Goal: Answer question/provide support: Share knowledge or assist other users

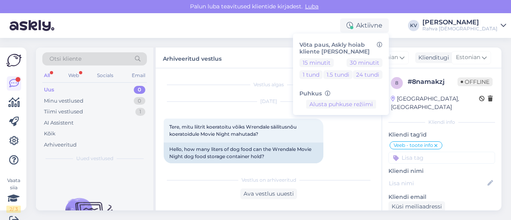
scroll to position [441, 0]
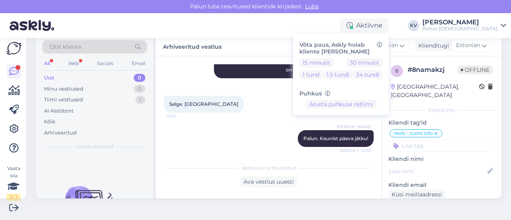
click at [84, 77] on div "Uus 0" at bounding box center [94, 77] width 105 height 11
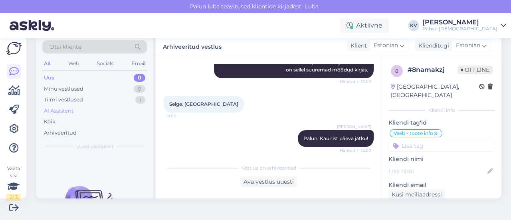
click at [72, 111] on div "AI Assistent" at bounding box center [59, 111] width 30 height 8
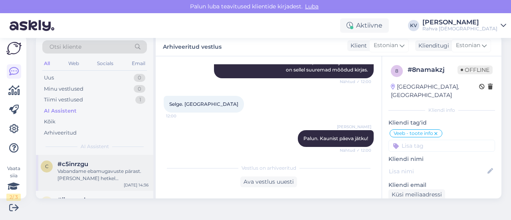
click at [111, 169] on div "Vabandame ebamugavuste pärast. [PERSON_NAME] hetkel tööpakkumisi ei kuvata, pal…" at bounding box center [103, 175] width 91 height 14
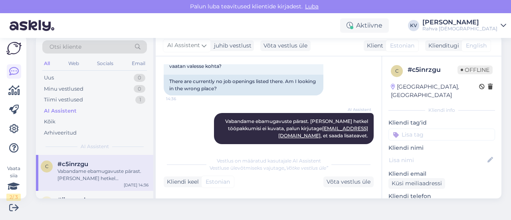
scroll to position [174, 0]
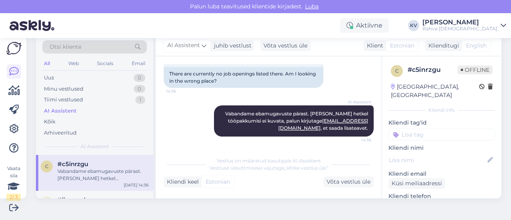
click at [405, 129] on input at bounding box center [442, 135] width 107 height 12
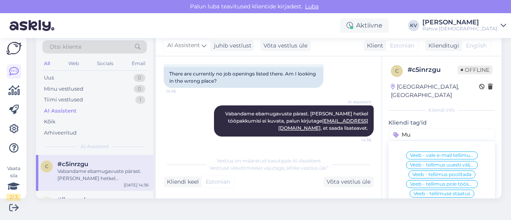
type input "M"
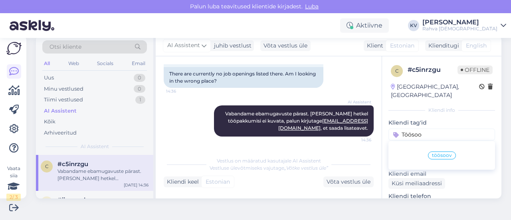
type input "Töösoov"
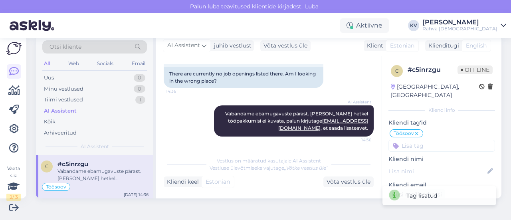
click at [424, 140] on input at bounding box center [442, 146] width 107 height 12
type input "AI"
click at [413, 164] on span "AI Assistent" at bounding box center [423, 166] width 28 height 5
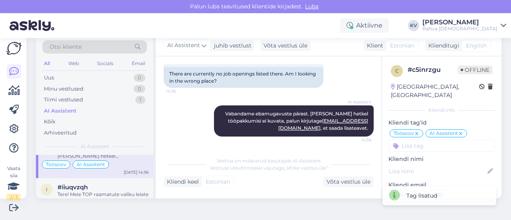
scroll to position [40, 0]
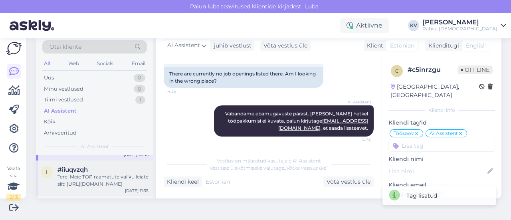
click at [129, 183] on div "Tere! Meie TOP raamatute valiku leiate siit: [URL][DOMAIN_NAME]" at bounding box center [103, 180] width 91 height 14
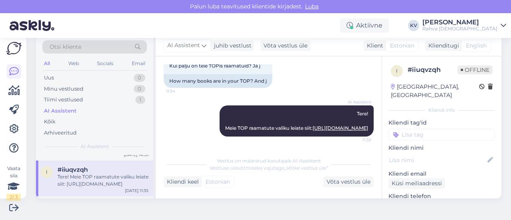
scroll to position [70, 0]
click at [413, 129] on input at bounding box center [442, 135] width 107 height 12
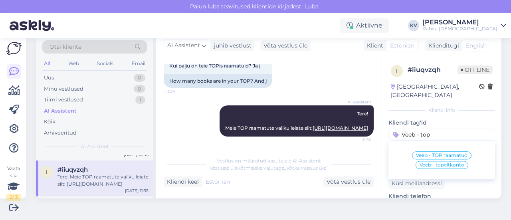
type input "Veeb - top"
click at [431, 153] on span "Veeb - TOP raamatud" at bounding box center [442, 155] width 52 height 5
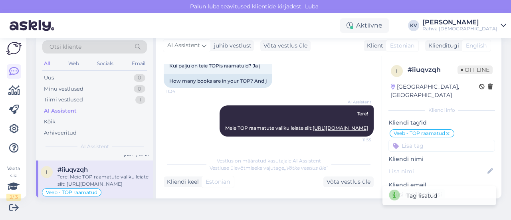
click at [423, 140] on input at bounding box center [442, 146] width 107 height 12
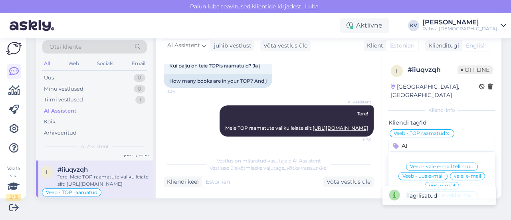
scroll to position [40, 0]
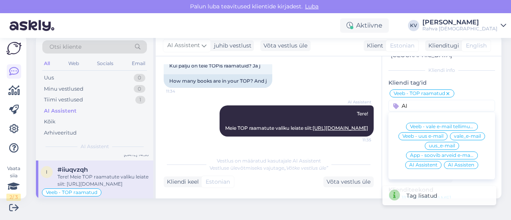
type input "AI"
click at [412, 163] on span "AI Assistent" at bounding box center [423, 165] width 28 height 5
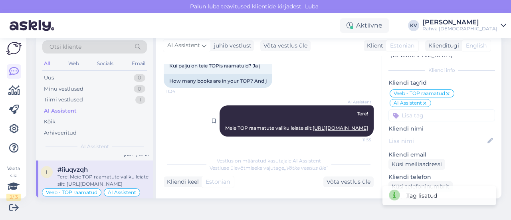
click at [327, 125] on link "[URL][DOMAIN_NAME]" at bounding box center [341, 128] width 56 height 6
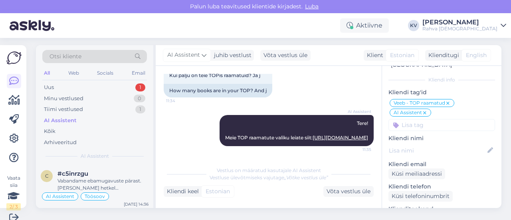
scroll to position [0, 0]
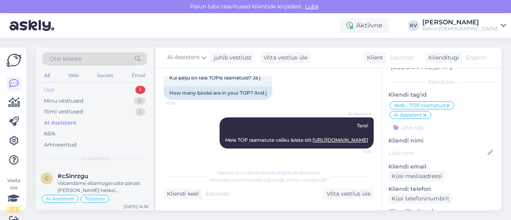
click at [79, 88] on div "Uus 1" at bounding box center [94, 89] width 105 height 11
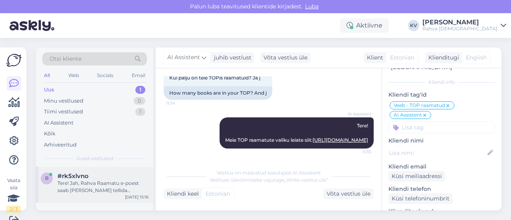
click at [96, 176] on div "#rk5xlvno" at bounding box center [103, 176] width 91 height 7
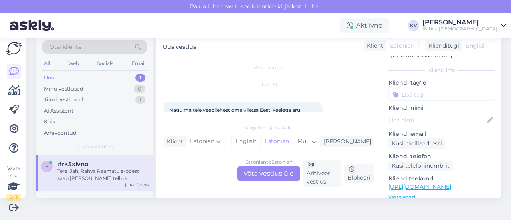
scroll to position [45, 0]
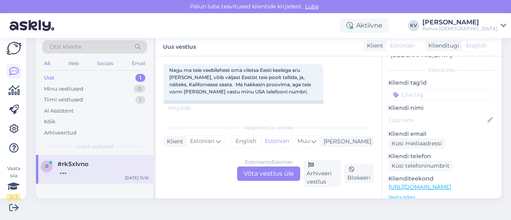
click at [274, 177] on div "Estonian to Estonian Võta vestlus üle" at bounding box center [268, 174] width 63 height 14
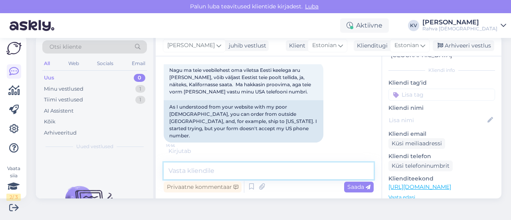
click at [208, 168] on textarea at bounding box center [269, 171] width 210 height 17
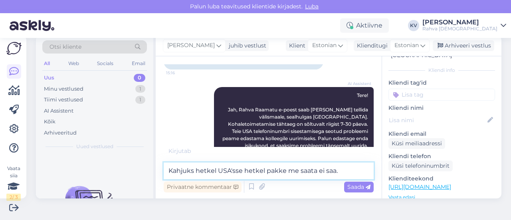
scroll to position [152, 0]
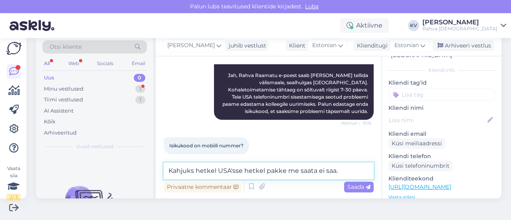
click at [217, 172] on textarea "Kahjuks hetkel USA'sse hetkel pakke me saata ei saa." at bounding box center [269, 171] width 210 height 17
type textarea "Kahjuks USA'sse hetkel pakke me saata ei saa."
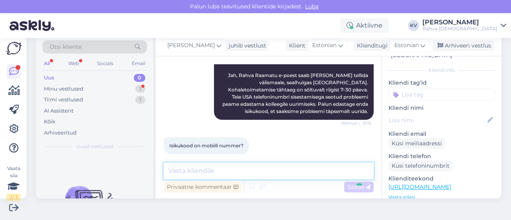
scroll to position [187, 0]
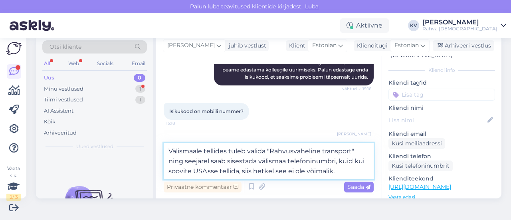
type textarea "Välismaale tellides tuleb valida "Rahvusvaheline transport" ning seejärel saab …"
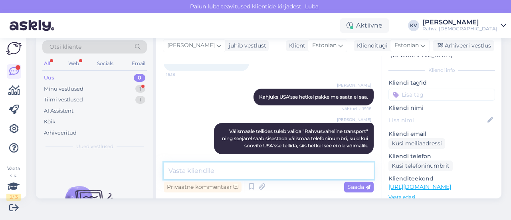
scroll to position [270, 0]
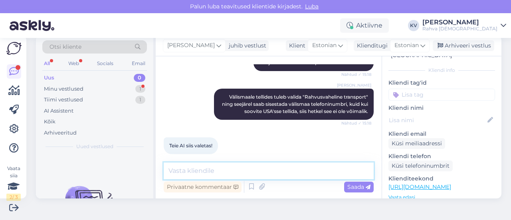
click at [216, 171] on textarea at bounding box center [269, 171] width 210 height 17
click at [203, 166] on textarea at bounding box center [269, 171] width 210 height 17
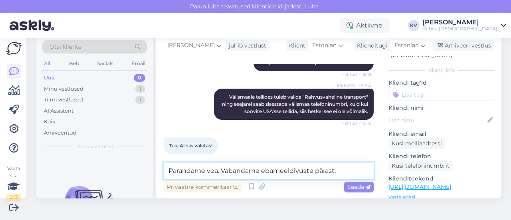
type textarea "Parandame vea. Vabandame ebameeldivuste pärast."
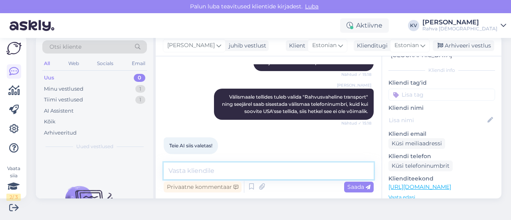
scroll to position [304, 0]
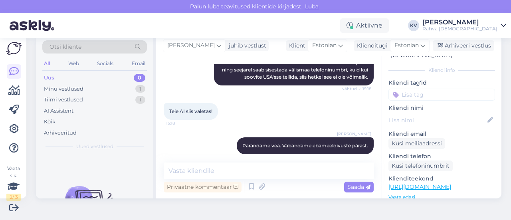
click at [435, 89] on input at bounding box center [442, 95] width 107 height 12
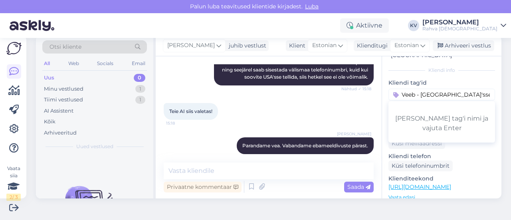
type input "Veeb - USA'sse tellimine"
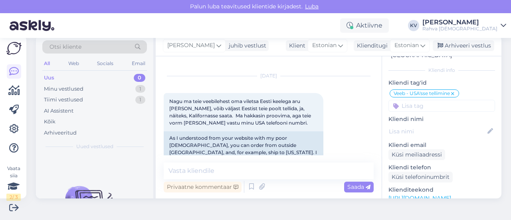
scroll to position [0, 0]
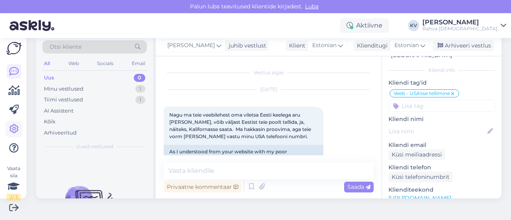
click at [12, 131] on icon at bounding box center [14, 129] width 10 height 10
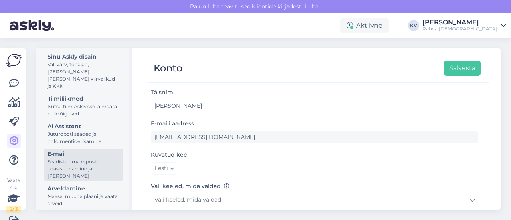
scroll to position [136, 0]
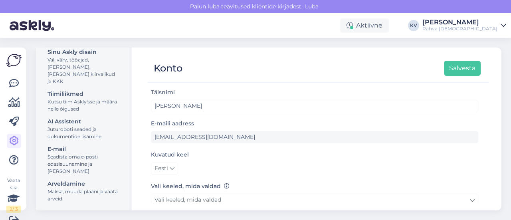
click at [71, 130] on div "Juturoboti seaded ja dokumentide lisamine" at bounding box center [84, 133] width 72 height 14
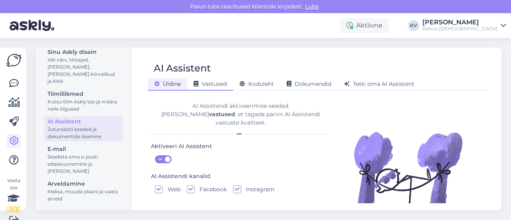
click at [212, 83] on span "Vastused" at bounding box center [210, 83] width 33 height 7
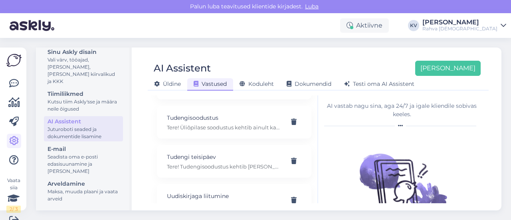
scroll to position [6636, 0]
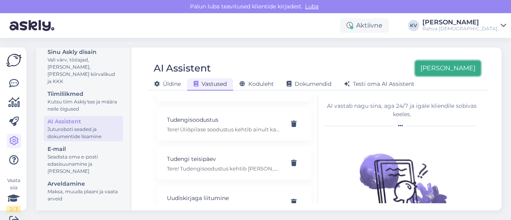
click at [458, 68] on button "[PERSON_NAME]" at bounding box center [447, 68] width 65 height 15
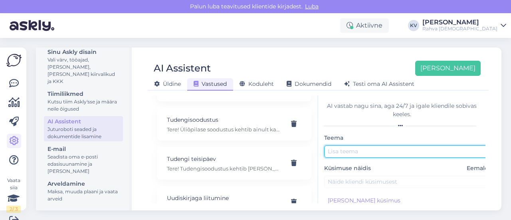
click at [349, 148] on input "text" at bounding box center [408, 151] width 168 height 12
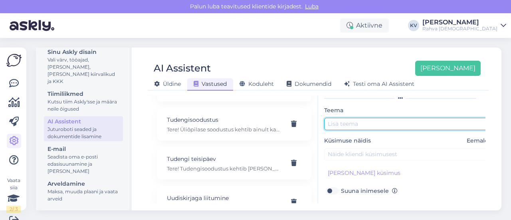
scroll to position [40, 0]
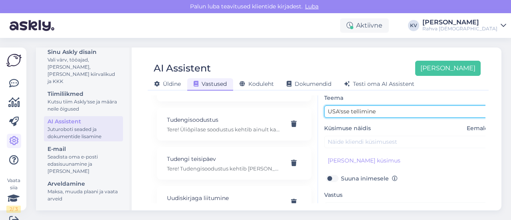
type input "USA'sse tellimine"
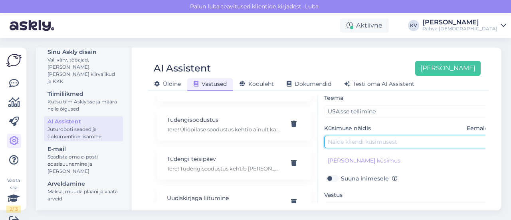
click at [381, 143] on input "text" at bounding box center [408, 142] width 168 height 12
type input "[PERSON_NAME] ole valikus [GEOGRAPHIC_DATA]?"
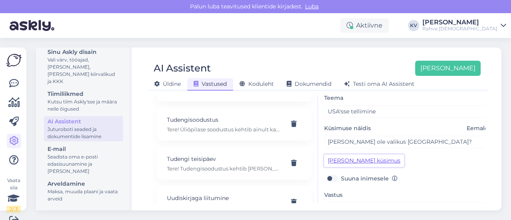
click at [374, 156] on button "[PERSON_NAME] küsimus" at bounding box center [364, 161] width 80 height 12
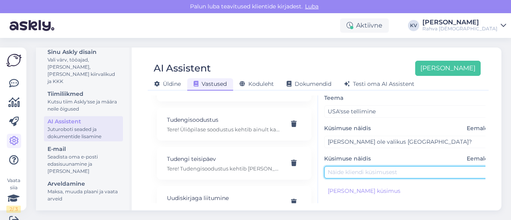
click at [343, 171] on input "text" at bounding box center [408, 172] width 168 height 12
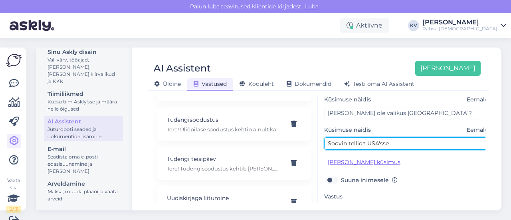
scroll to position [80, 0]
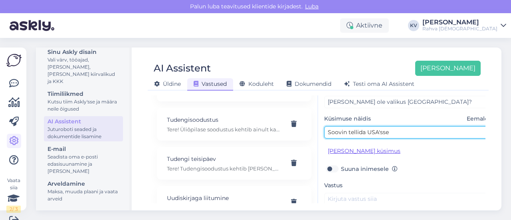
type input "Soovin tellida USA'sse"
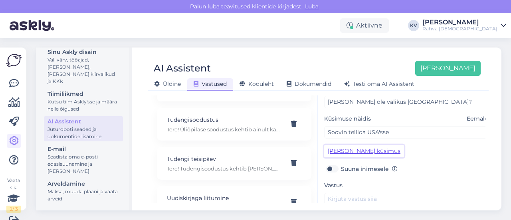
click at [363, 152] on button "[PERSON_NAME] küsimus" at bounding box center [364, 151] width 80 height 12
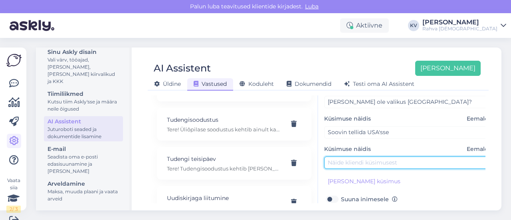
click at [359, 160] on input "text" at bounding box center [408, 163] width 168 height 12
type input "M"
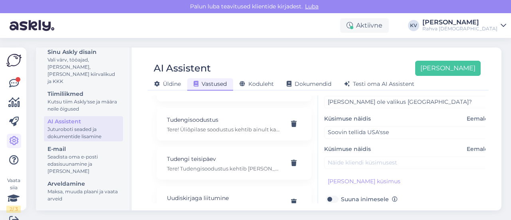
click at [472, 148] on span "Eemalda" at bounding box center [479, 149] width 25 height 8
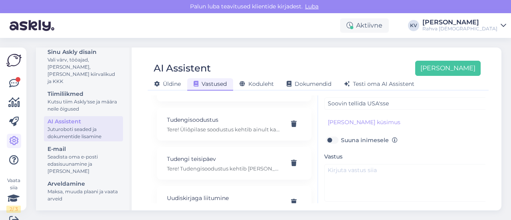
scroll to position [120, 0]
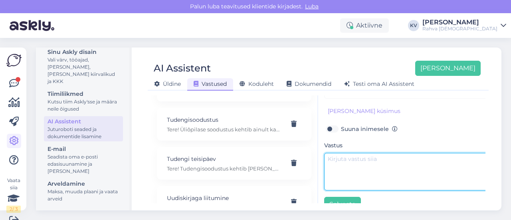
click at [340, 163] on textarea at bounding box center [408, 172] width 168 height 38
paste textarea "Hetkel ei saa me USA-sse pakke saata Omniva kaudu. Kui saatmine taastub, anname…"
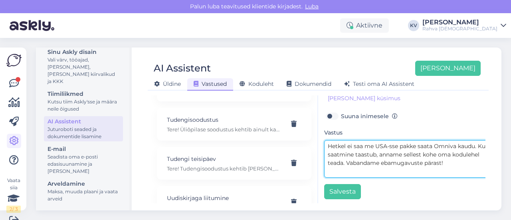
scroll to position [139, 0]
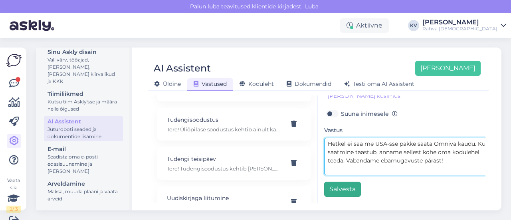
type textarea "Hetkel ei saa me USA-sse pakke saata Omniva kaudu. Kui saatmine taastub, anname…"
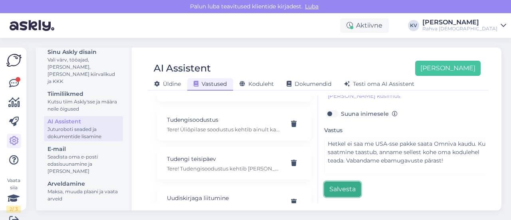
click at [338, 185] on button "Salvesta" at bounding box center [342, 189] width 37 height 15
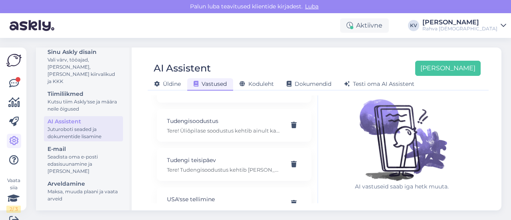
scroll to position [6595, 0]
click at [8, 79] on link at bounding box center [14, 83] width 14 height 14
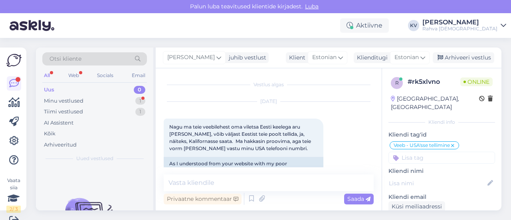
scroll to position [125, 0]
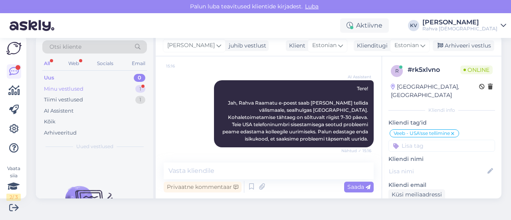
click at [96, 85] on div "Minu vestlused 1" at bounding box center [94, 88] width 105 height 11
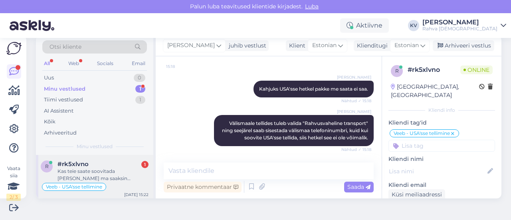
scroll to position [244, 0]
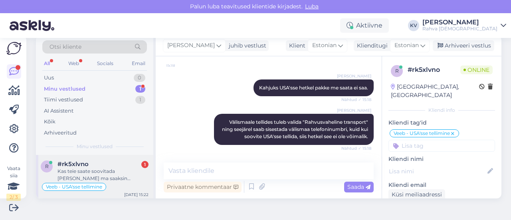
click at [110, 172] on div "Kas teie saate soovitada [PERSON_NAME] ma saaksin [PERSON_NAME] raamatu Eesti k…" at bounding box center [103, 175] width 91 height 14
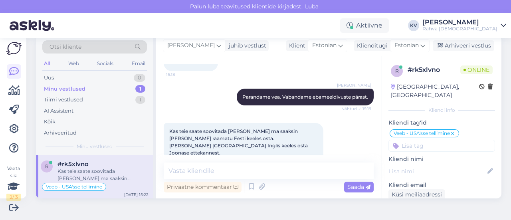
scroll to position [80, 0]
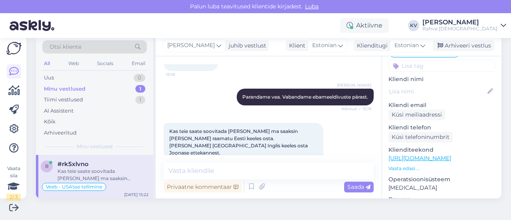
click at [423, 155] on link "[URL][DOMAIN_NAME]" at bounding box center [420, 158] width 63 height 7
click at [206, 169] on textarea at bounding box center [269, 171] width 210 height 17
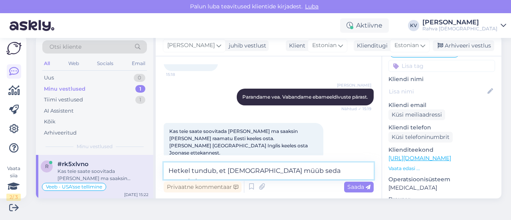
click at [287, 170] on textarea "Hetkel tundub, et [DEMOGRAPHIC_DATA] müüb seda raamatut." at bounding box center [269, 171] width 210 height 17
drag, startPoint x: 337, startPoint y: 170, endPoint x: 267, endPoint y: 171, distance: 70.3
click at [267, 171] on textarea "Hetkel tundub, et [DEMOGRAPHIC_DATA] müüb seda raamatut." at bounding box center [269, 171] width 210 height 17
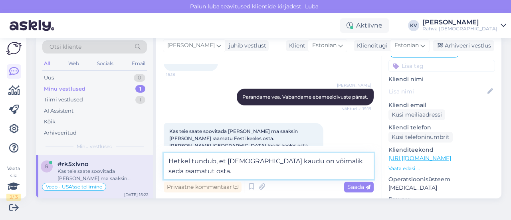
type textarea "Hetkel tundub, et [DEMOGRAPHIC_DATA] kaudu on võimalik seda raamatut osta."
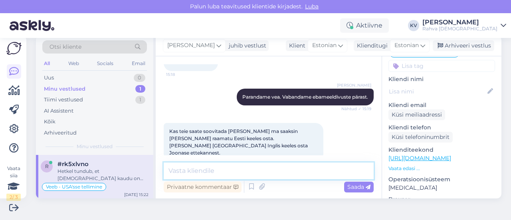
scroll to position [394, 0]
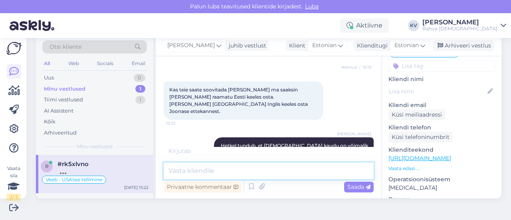
click at [223, 172] on textarea at bounding box center [269, 171] width 210 height 17
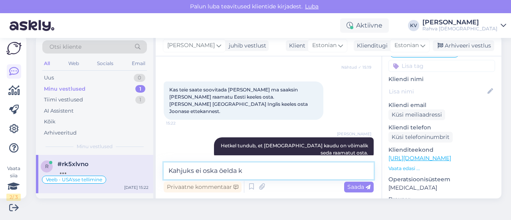
scroll to position [429, 0]
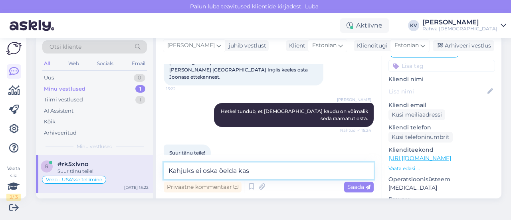
type textarea "Kahjuks ei oska öelda kas"
type textarea "Palun. Kaunist päeva jätku!"
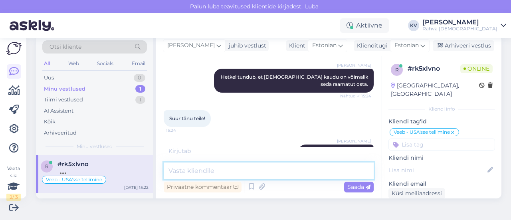
scroll to position [0, 0]
click at [214, 169] on textarea at bounding box center [269, 171] width 210 height 17
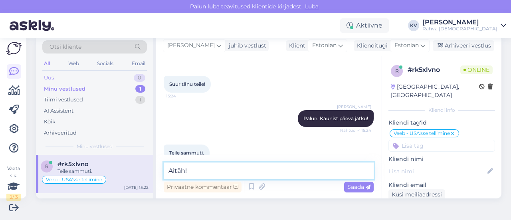
type textarea "Aitäh!"
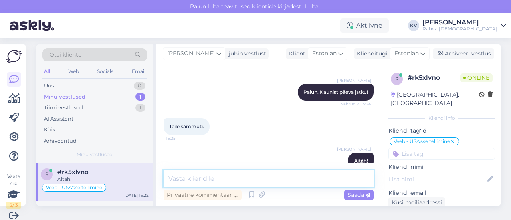
scroll to position [0, 0]
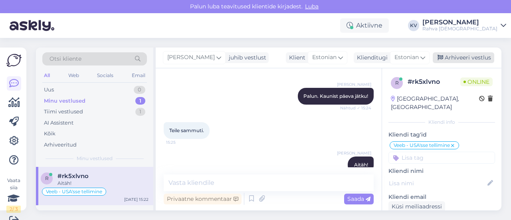
click at [456, 60] on div "Arhiveeri vestlus" at bounding box center [464, 57] width 62 height 11
